Goal: Information Seeking & Learning: Learn about a topic

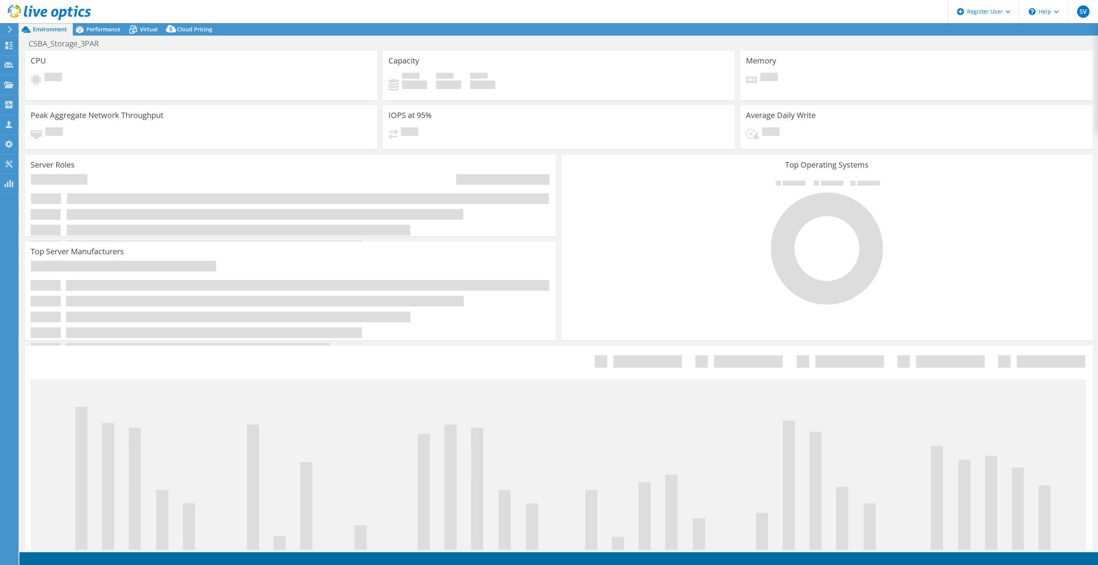
select select "USD"
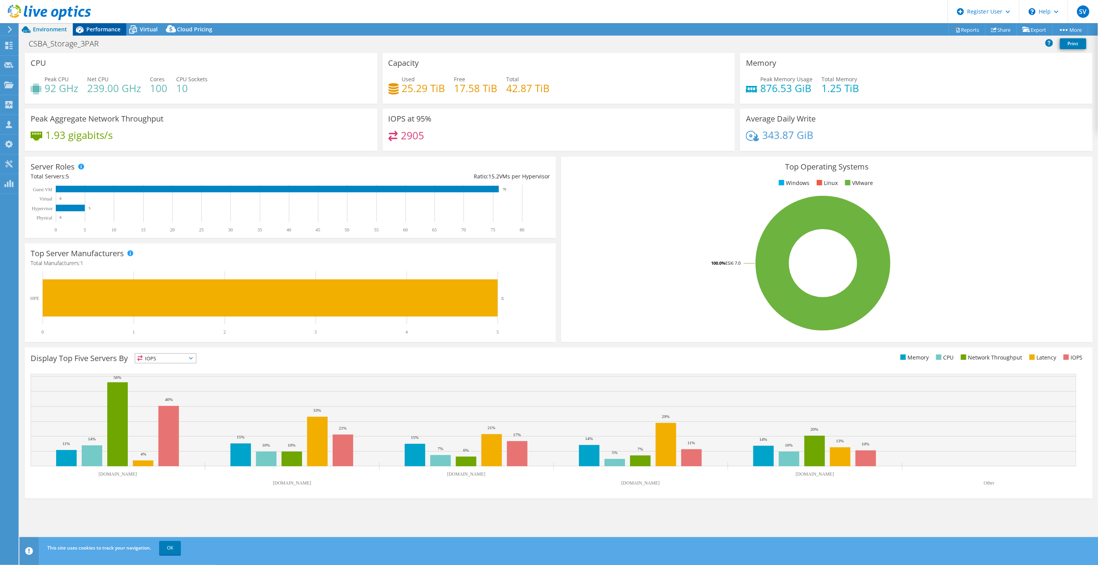
click at [101, 30] on span "Performance" at bounding box center [103, 29] width 34 height 7
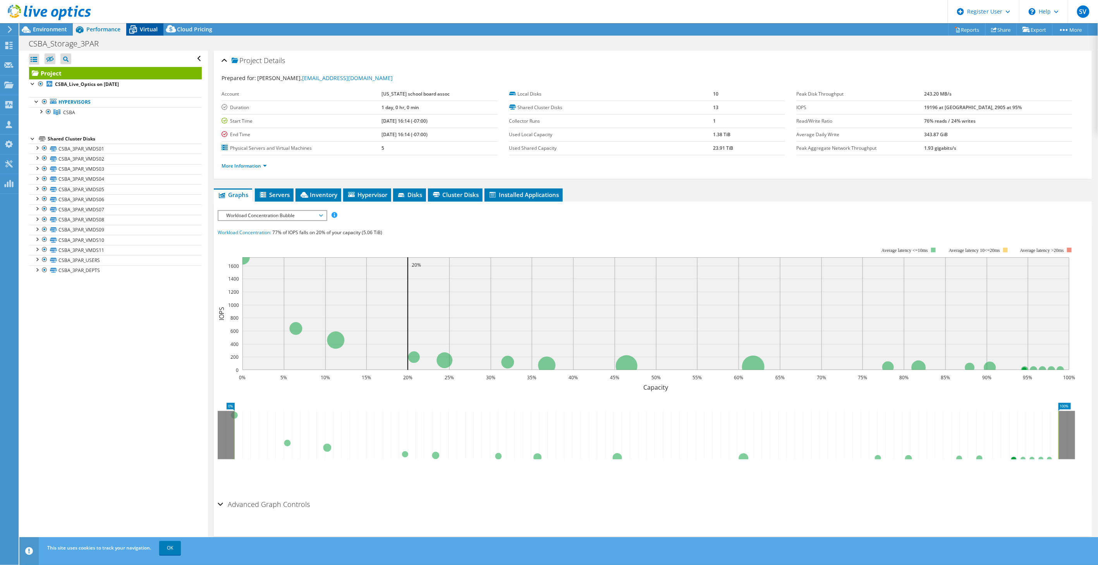
click at [141, 30] on span "Virtual" at bounding box center [149, 29] width 18 height 7
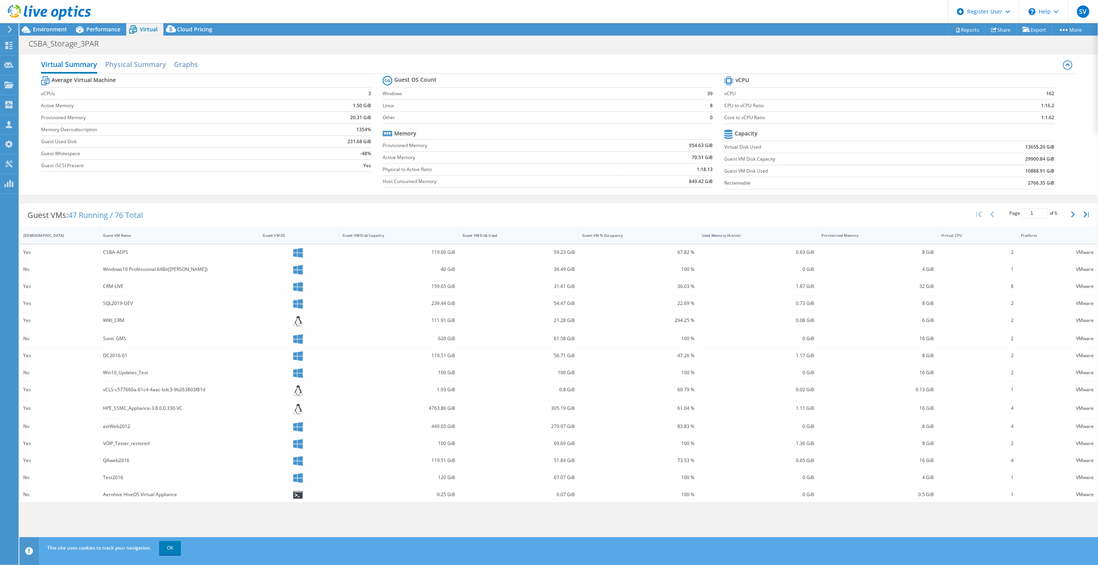
click at [412, 237] on div "Guest VM Disk Capacity" at bounding box center [394, 235] width 103 height 5
click at [102, 37] on div "CSBA_Storage_3PAR Print" at bounding box center [558, 43] width 1078 height 14
click at [103, 33] on span "Performance" at bounding box center [103, 29] width 34 height 7
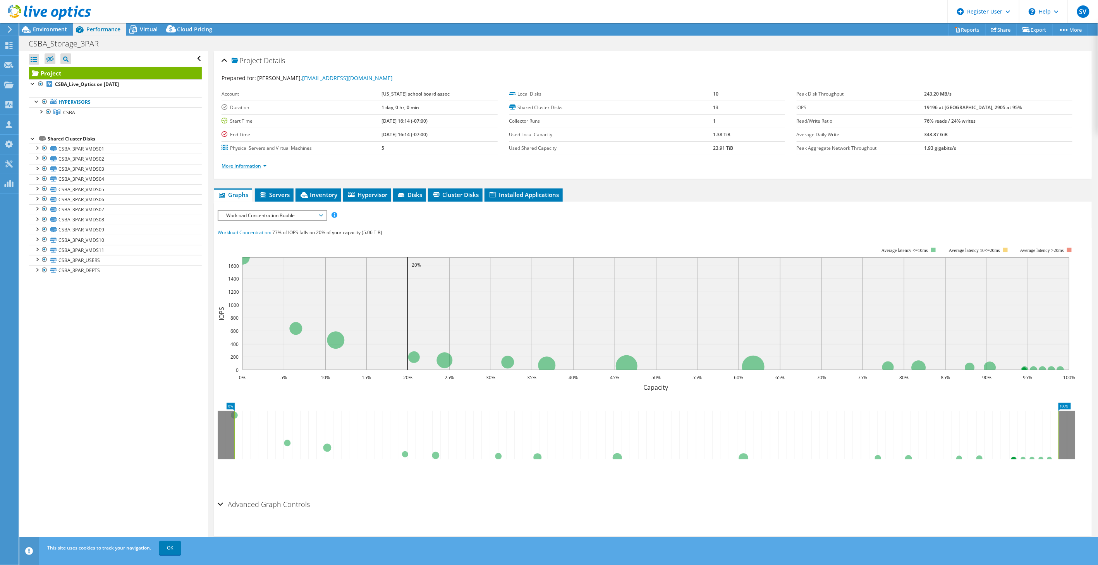
click at [256, 168] on link "More Information" at bounding box center [243, 166] width 45 height 7
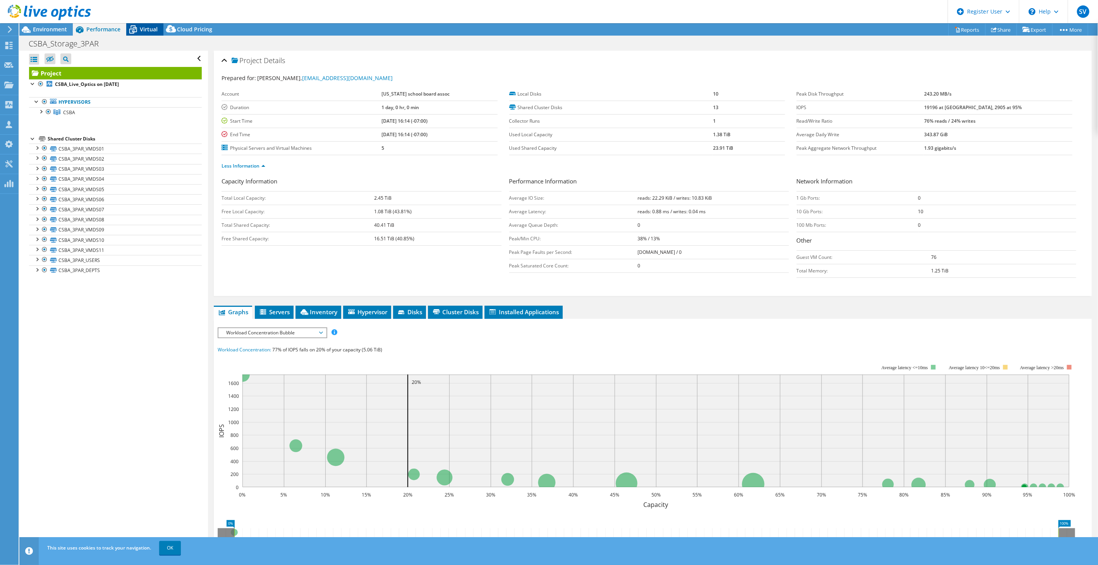
click at [150, 24] on div "Virtual" at bounding box center [144, 29] width 37 height 12
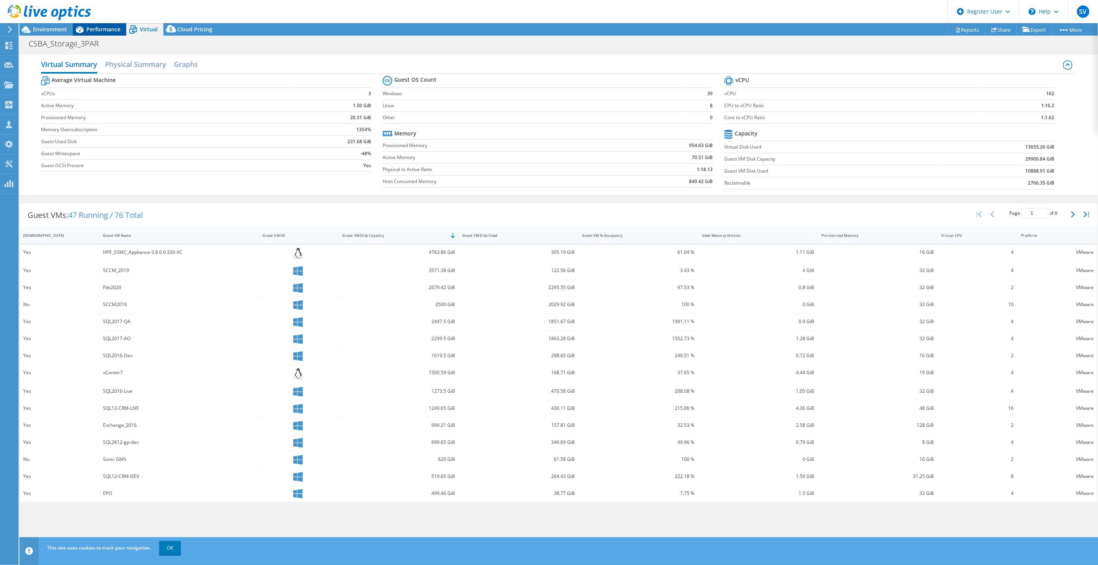
click at [98, 29] on span "Performance" at bounding box center [103, 29] width 34 height 7
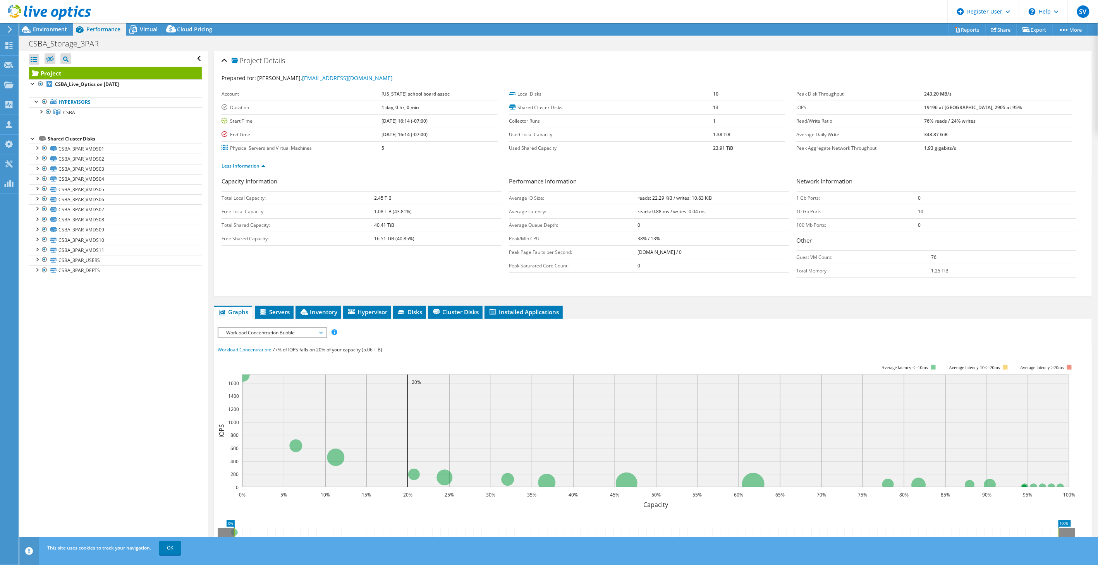
drag, startPoint x: 146, startPoint y: 27, endPoint x: 142, endPoint y: 39, distance: 13.0
click at [146, 27] on span "Virtual" at bounding box center [149, 29] width 18 height 7
